Goal: Check status: Check status

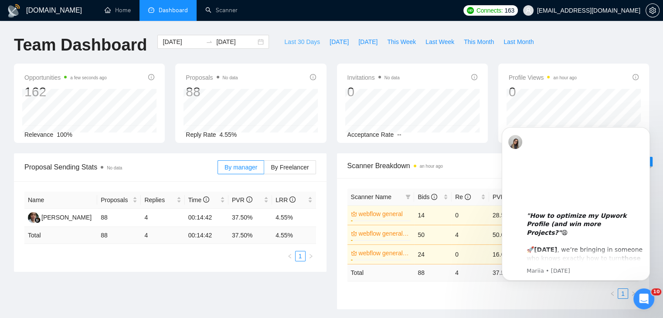
click at [305, 41] on span "Last 30 Days" at bounding box center [302, 42] width 36 height 10
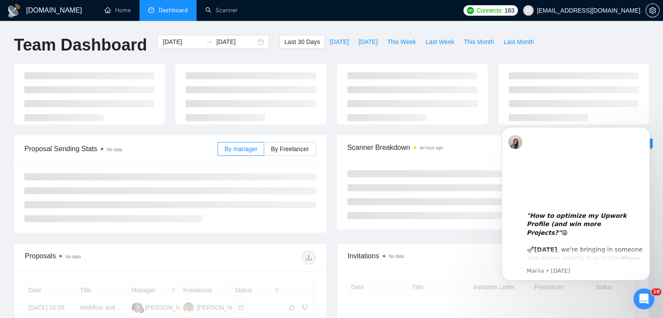
type input "2025-07-16"
type input "2025-08-15"
